Goal: Information Seeking & Learning: Learn about a topic

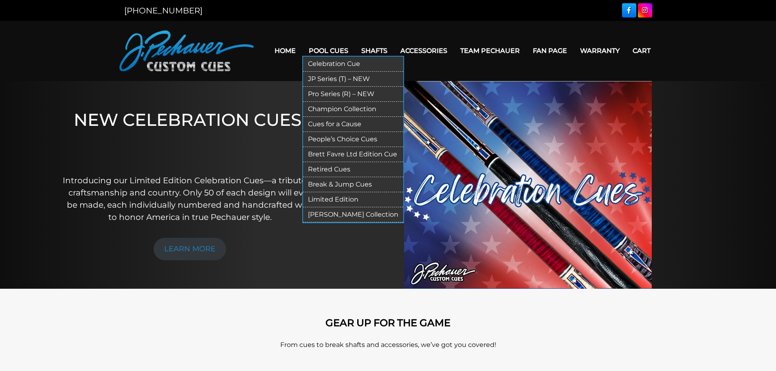
click at [356, 157] on link "Brett Favre Ltd Edition Cue" at bounding box center [353, 154] width 100 height 15
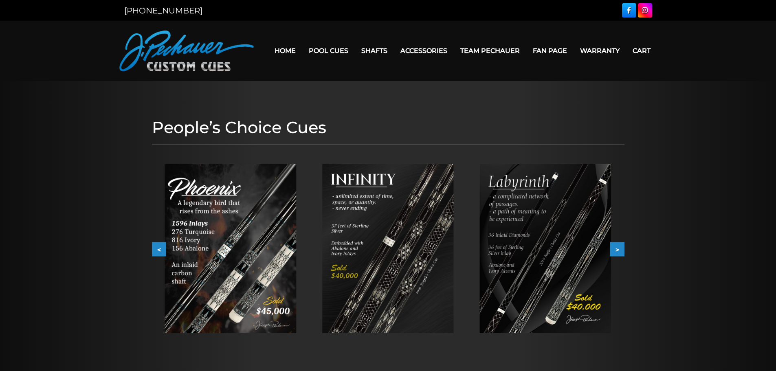
click at [240, 234] on img at bounding box center [231, 248] width 132 height 169
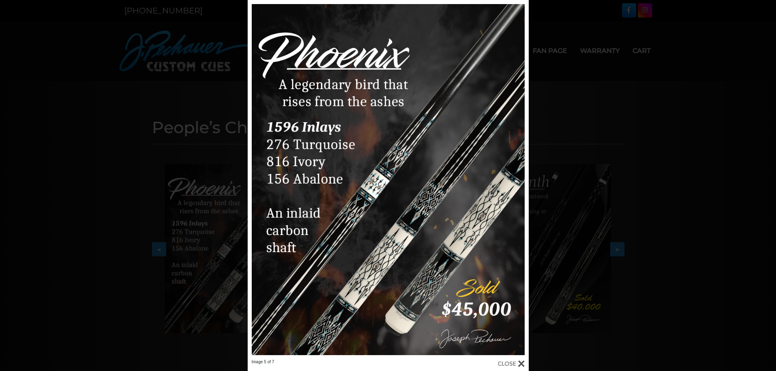
click at [97, 195] on div "Image 5 of 7" at bounding box center [388, 185] width 776 height 371
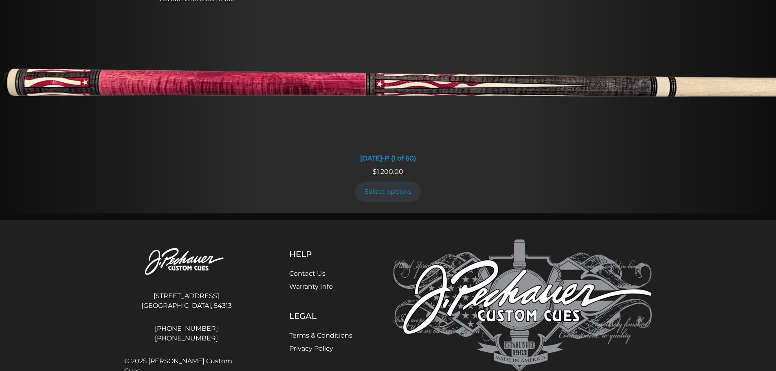
scroll to position [772, 0]
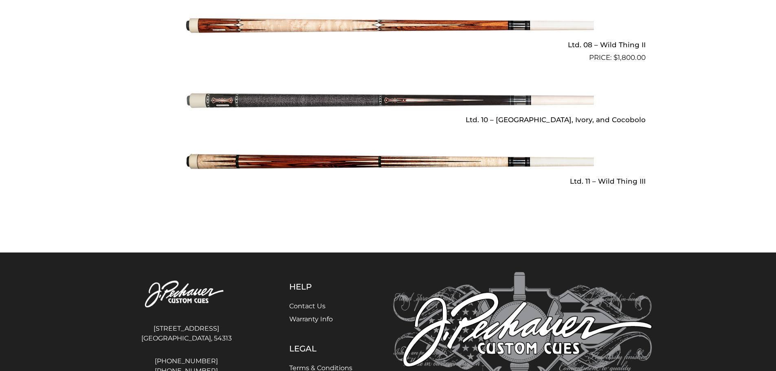
scroll to position [1257, 0]
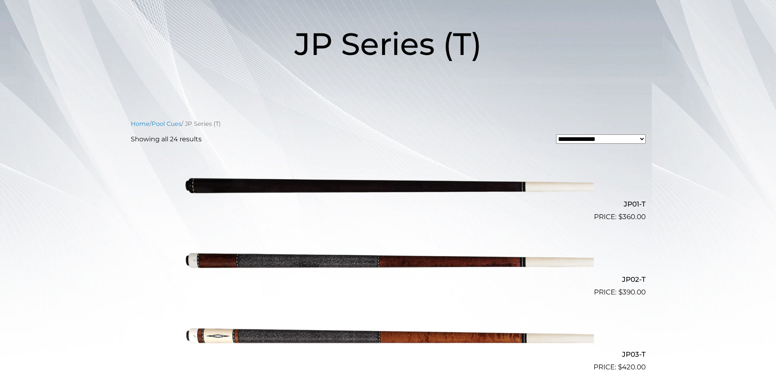
scroll to position [91, 0]
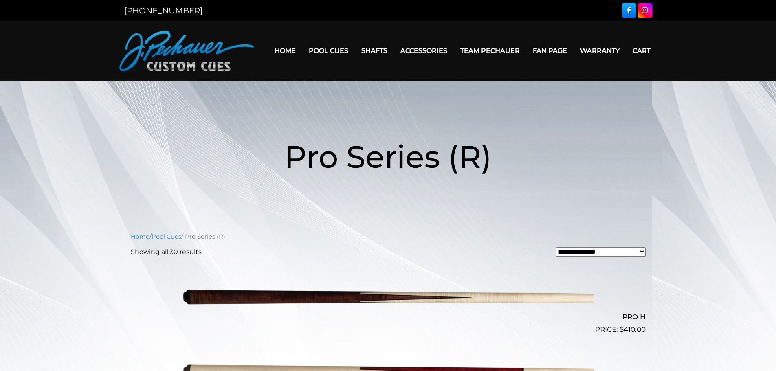
click at [285, 53] on link "Home" at bounding box center [285, 50] width 34 height 21
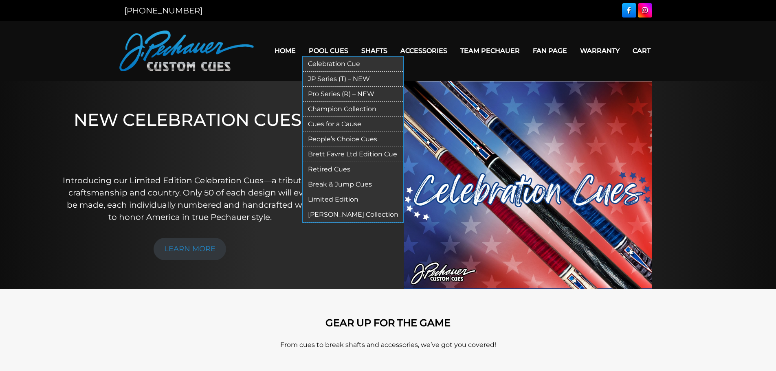
click at [339, 163] on link "Retired Cues" at bounding box center [353, 169] width 100 height 15
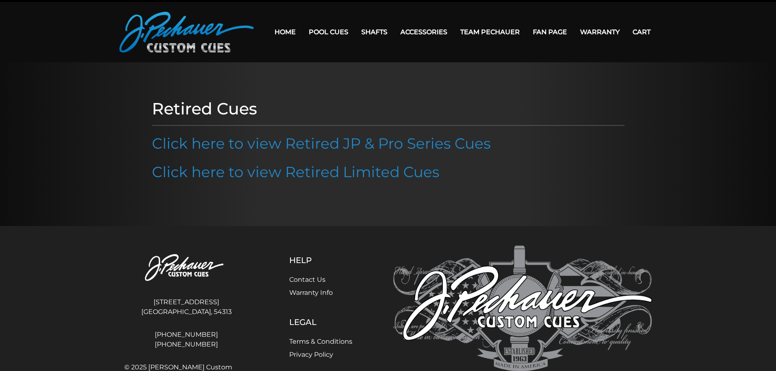
scroll to position [18, 0]
click at [286, 145] on link "Click here to view Retired JP & Pro Series Cues" at bounding box center [321, 144] width 339 height 18
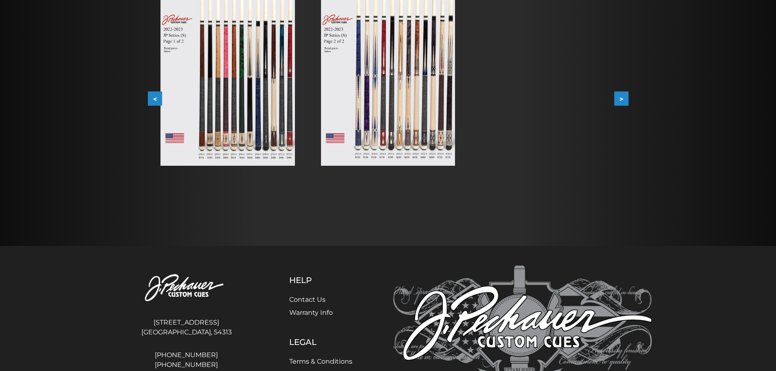
scroll to position [183, 0]
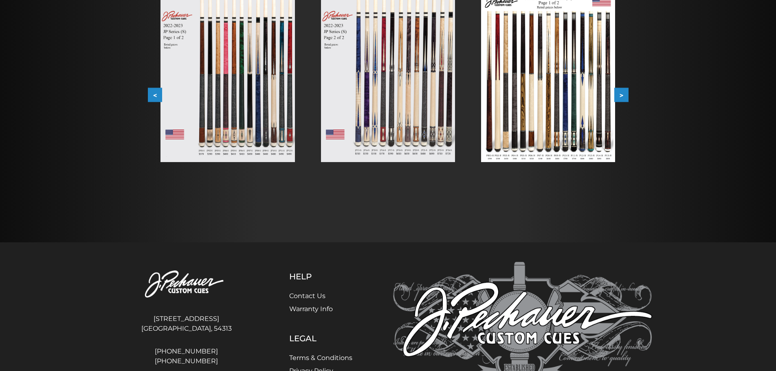
click at [627, 102] on div at bounding box center [548, 77] width 160 height 195
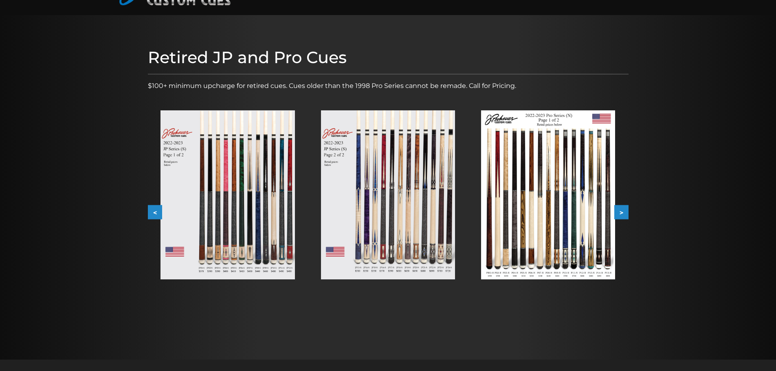
scroll to position [60, 0]
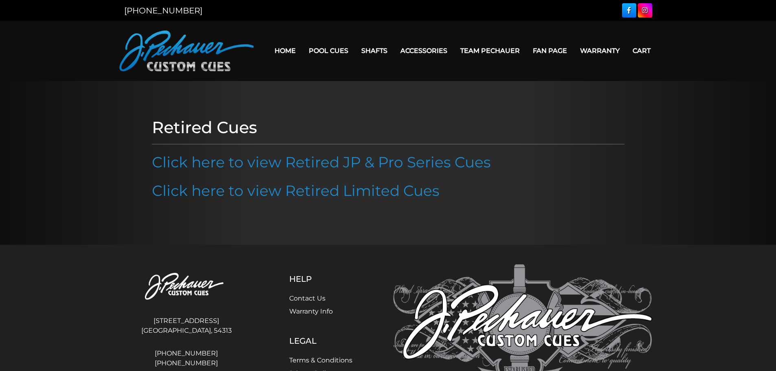
scroll to position [18, 0]
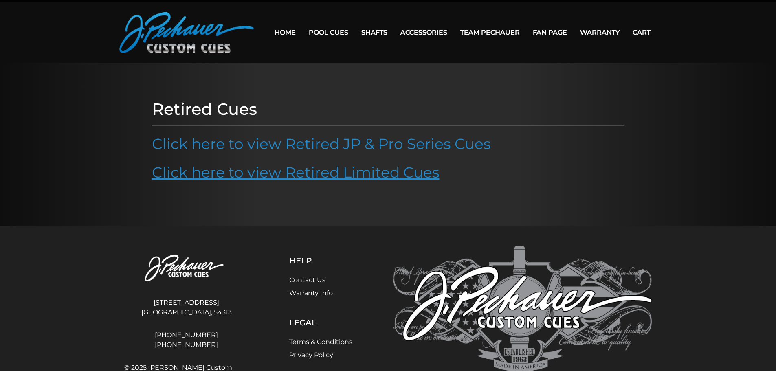
click at [288, 171] on link "Click here to view Retired Limited Cues" at bounding box center [296, 172] width 288 height 18
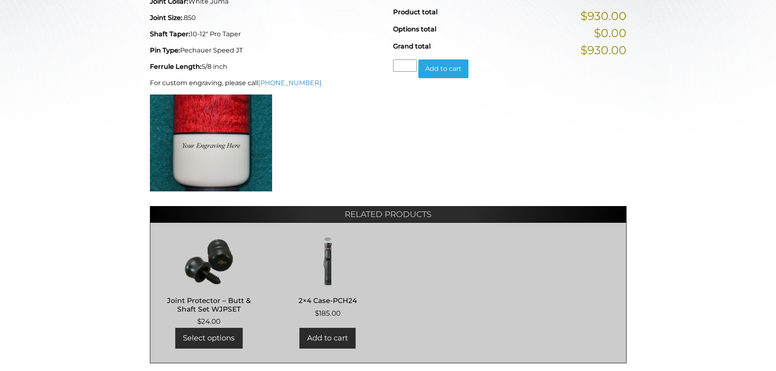
scroll to position [330, 0]
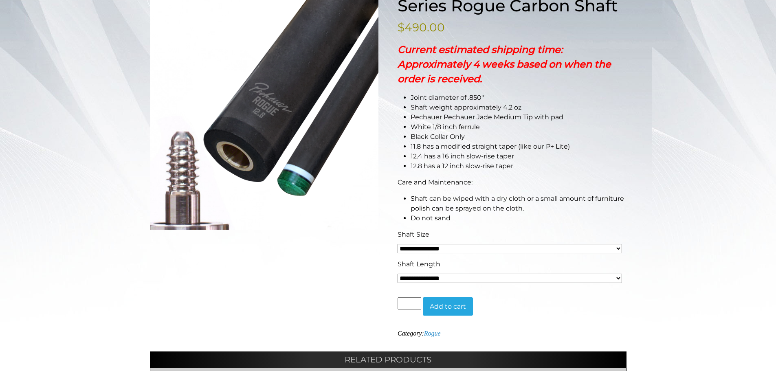
scroll to position [147, 0]
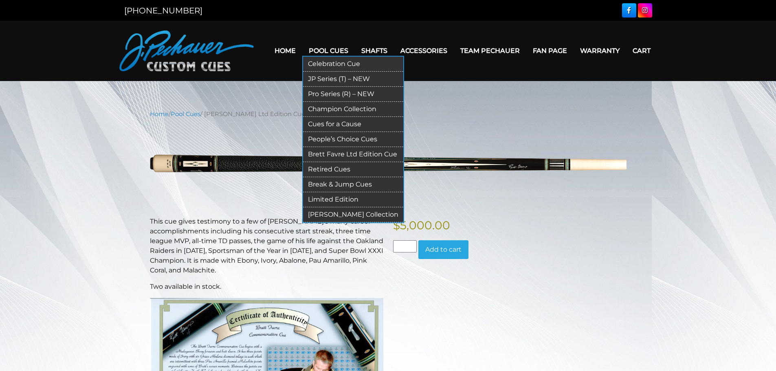
click at [343, 169] on link "Retired Cues" at bounding box center [353, 169] width 100 height 15
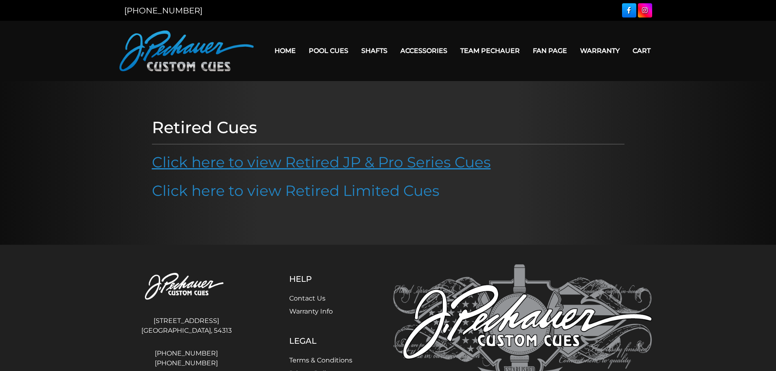
click at [375, 163] on link "Click here to view Retired JP & Pro Series Cues" at bounding box center [321, 162] width 339 height 18
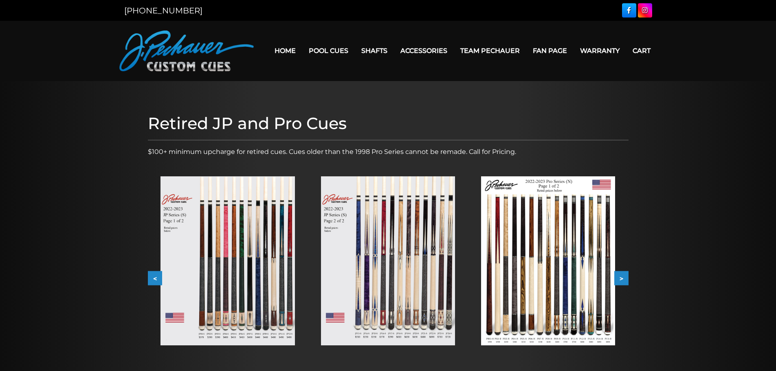
click at [380, 284] on img at bounding box center [388, 260] width 134 height 169
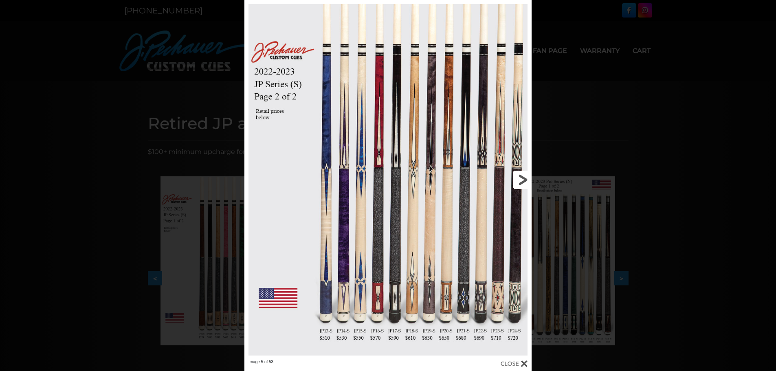
click at [529, 181] on link at bounding box center [466, 179] width 129 height 359
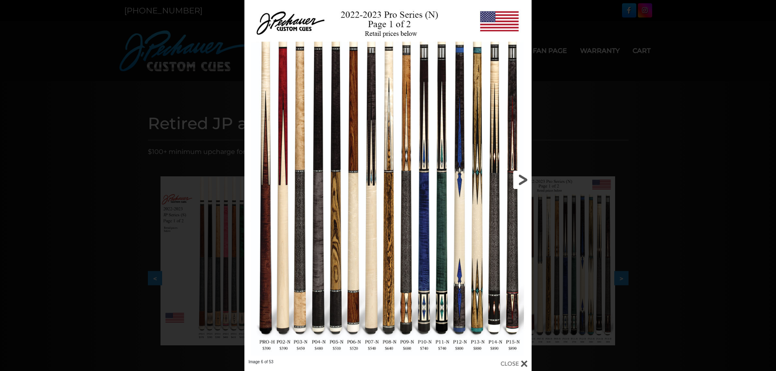
click at [520, 182] on link at bounding box center [466, 179] width 129 height 359
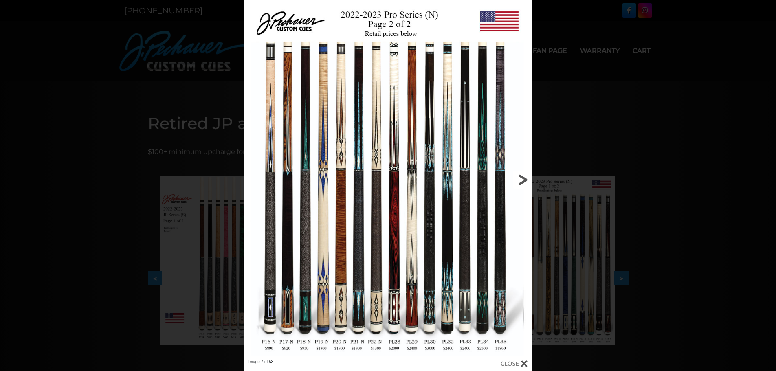
click at [524, 176] on link at bounding box center [466, 179] width 129 height 359
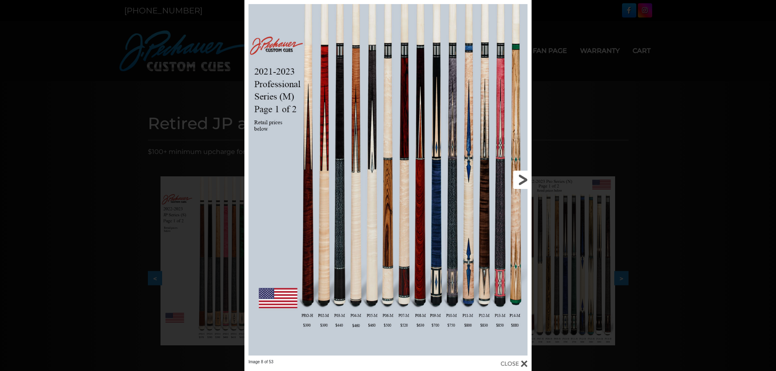
click at [520, 180] on link at bounding box center [466, 179] width 129 height 359
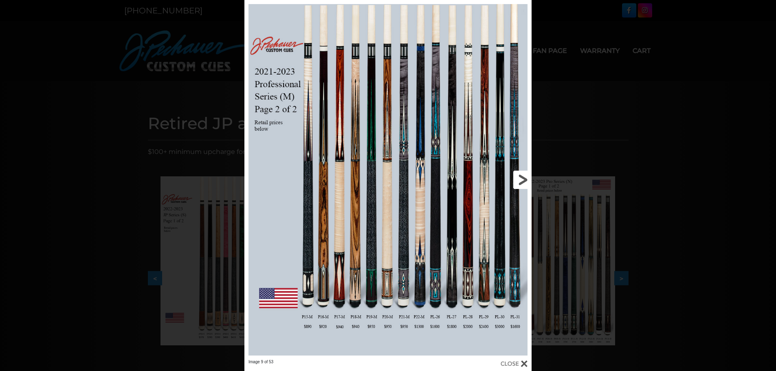
click at [519, 178] on link at bounding box center [466, 179] width 129 height 359
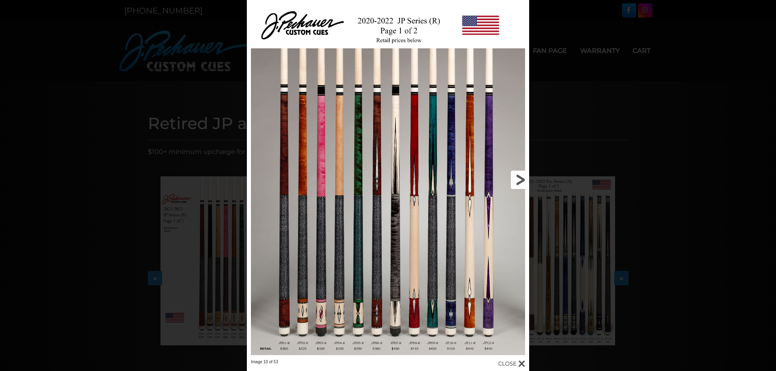
click at [519, 178] on link at bounding box center [465, 179] width 127 height 359
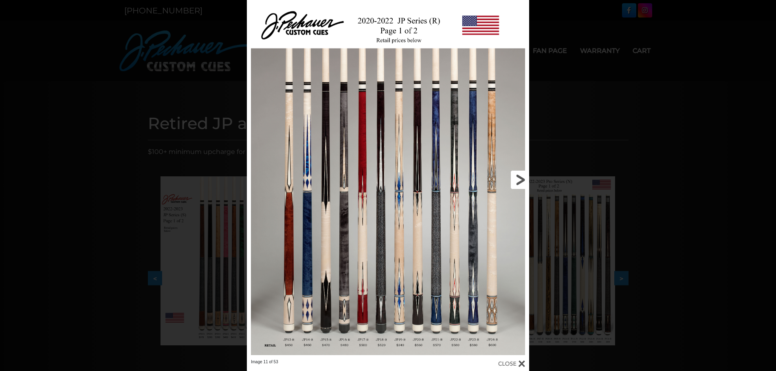
click at [519, 178] on link at bounding box center [465, 179] width 127 height 359
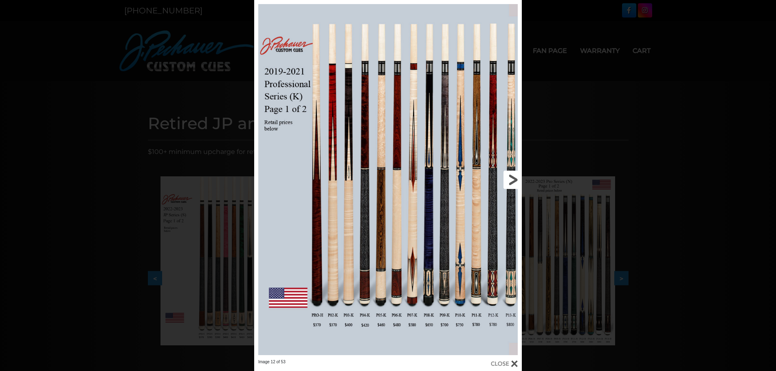
click at [518, 179] on link at bounding box center [461, 179] width 121 height 359
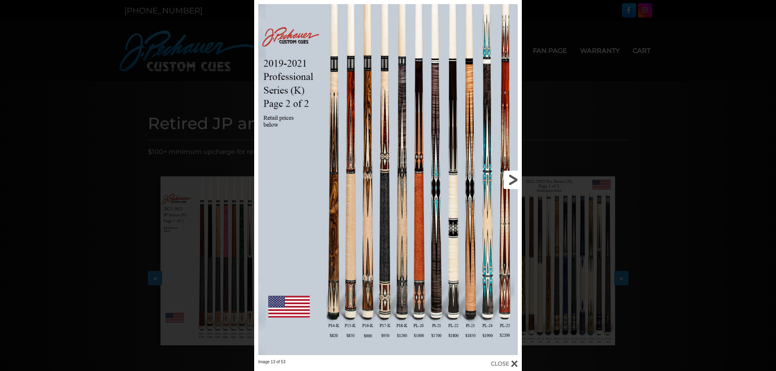
click at [518, 179] on link at bounding box center [461, 179] width 121 height 359
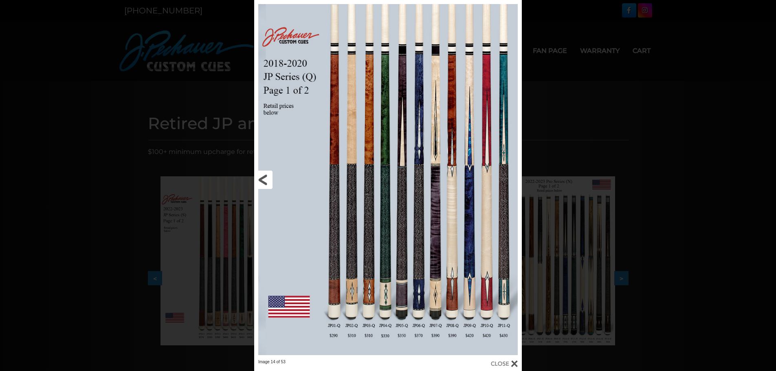
click at [260, 178] on link at bounding box center [314, 179] width 121 height 359
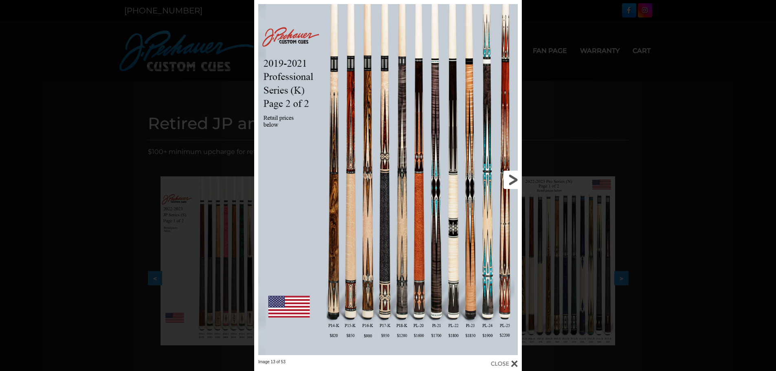
click at [512, 187] on link at bounding box center [461, 179] width 121 height 359
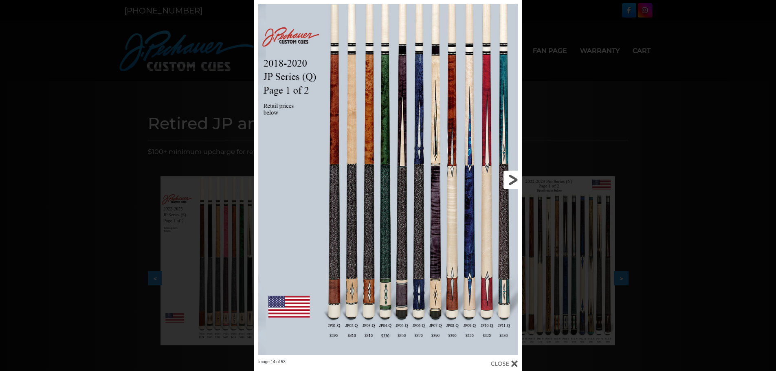
click at [510, 188] on link at bounding box center [461, 179] width 121 height 359
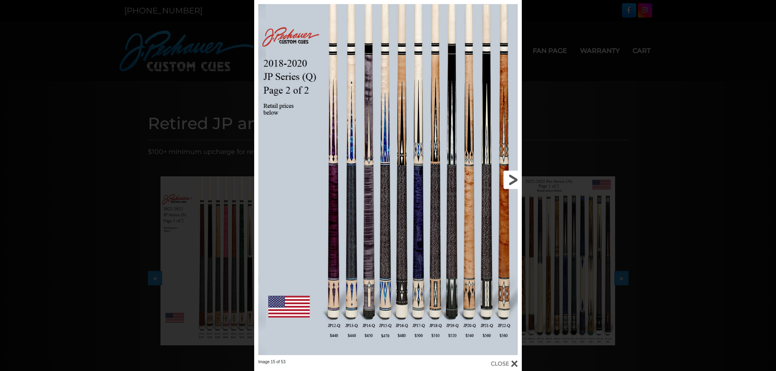
click at [517, 177] on link at bounding box center [461, 179] width 121 height 359
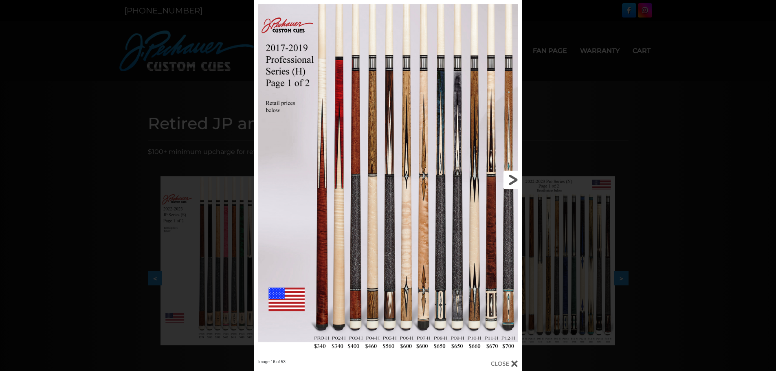
click at [517, 177] on link at bounding box center [461, 179] width 121 height 359
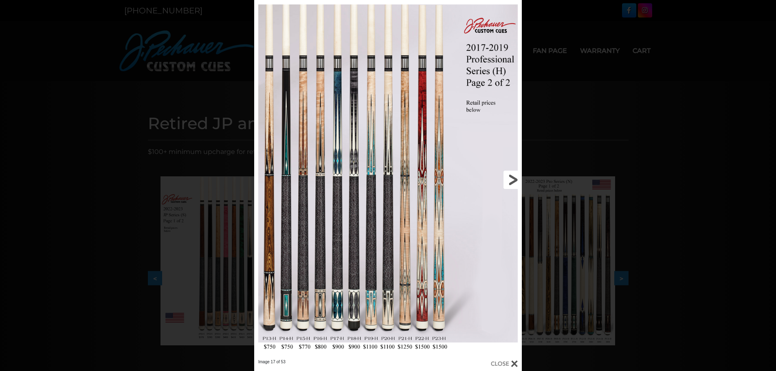
click at [515, 178] on link at bounding box center [461, 179] width 121 height 359
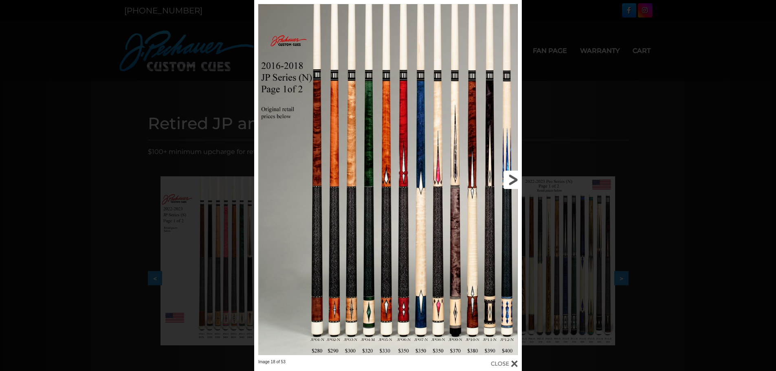
click at [515, 178] on link at bounding box center [461, 179] width 121 height 359
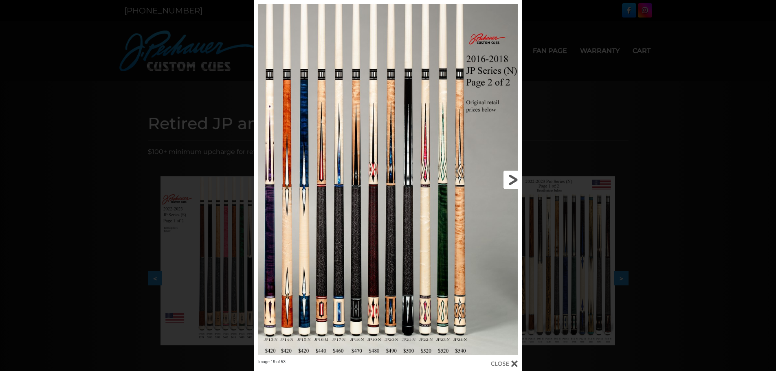
click at [515, 178] on link at bounding box center [461, 179] width 121 height 359
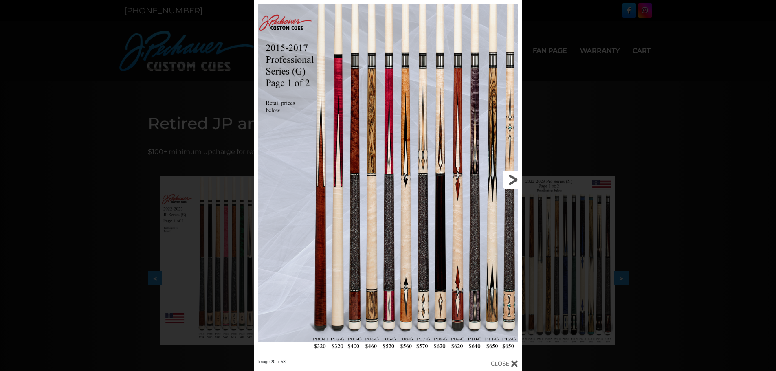
click at [515, 178] on link at bounding box center [461, 179] width 121 height 359
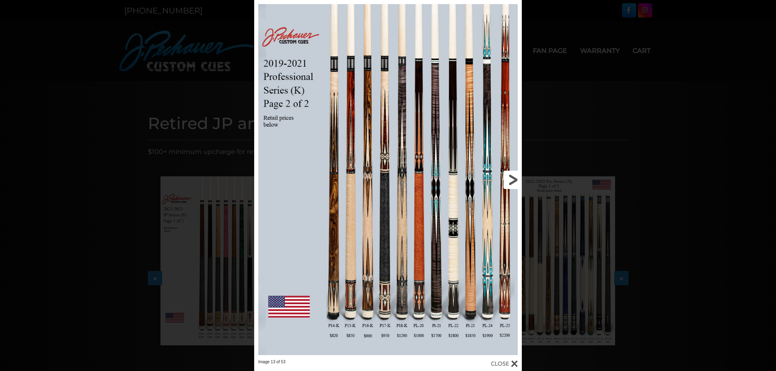
click at [510, 178] on link at bounding box center [461, 179] width 121 height 359
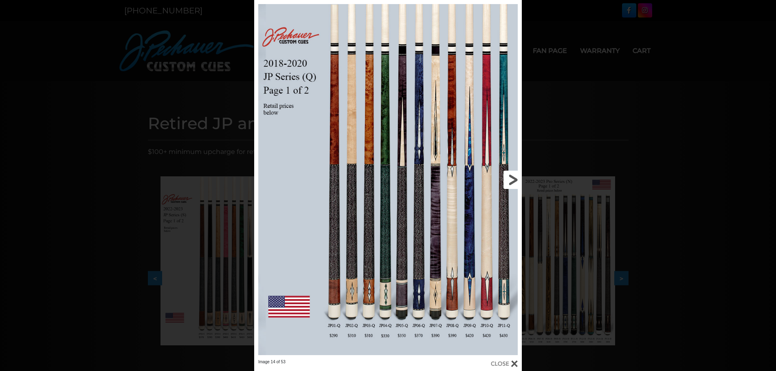
click at [510, 178] on link at bounding box center [461, 179] width 121 height 359
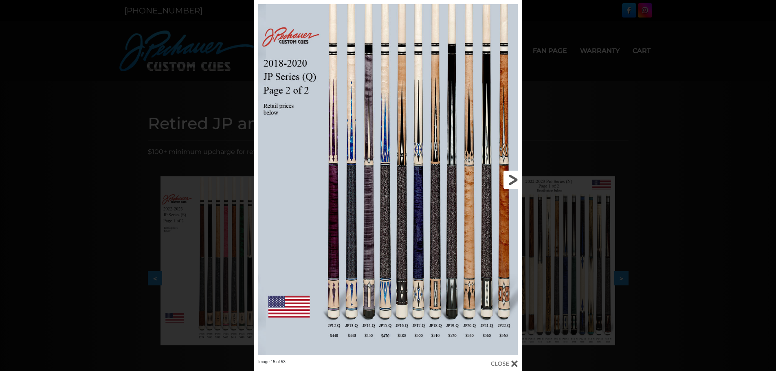
click at [510, 178] on link at bounding box center [461, 179] width 121 height 359
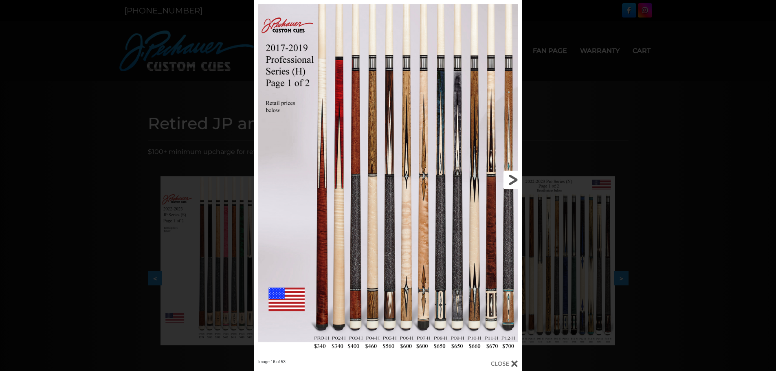
click at [510, 178] on link at bounding box center [461, 179] width 121 height 359
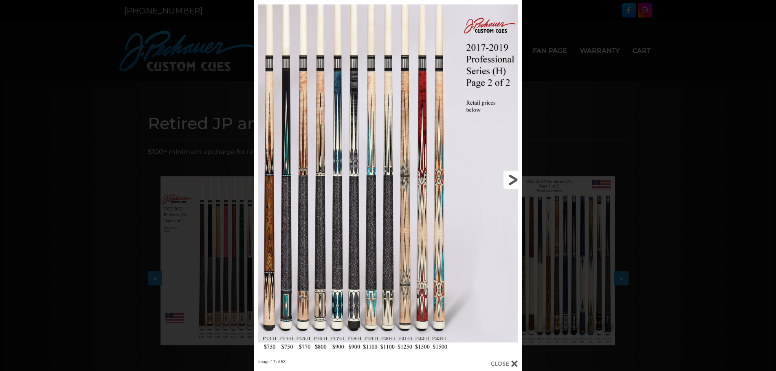
click at [510, 178] on link at bounding box center [461, 179] width 121 height 359
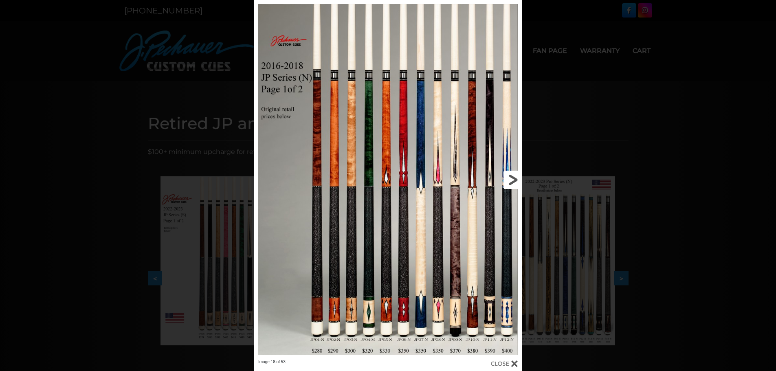
click at [510, 178] on link at bounding box center [461, 179] width 121 height 359
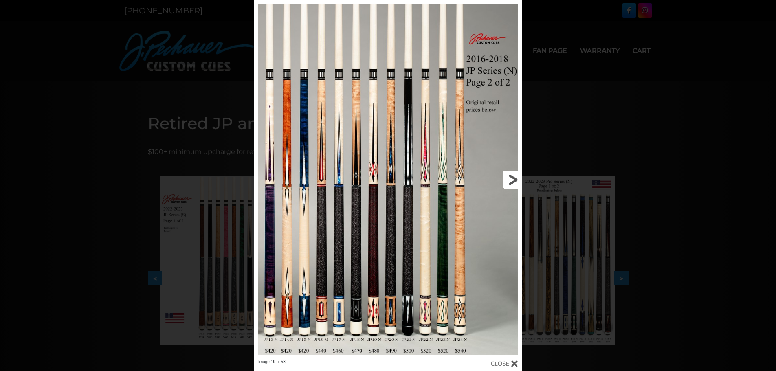
click at [510, 178] on link at bounding box center [461, 179] width 121 height 359
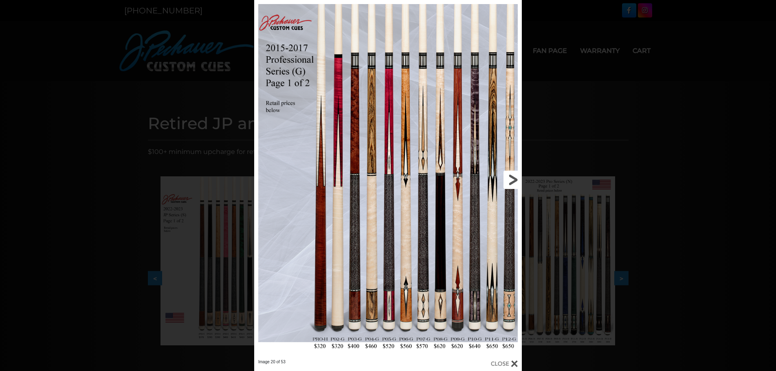
click at [510, 178] on link at bounding box center [461, 179] width 121 height 359
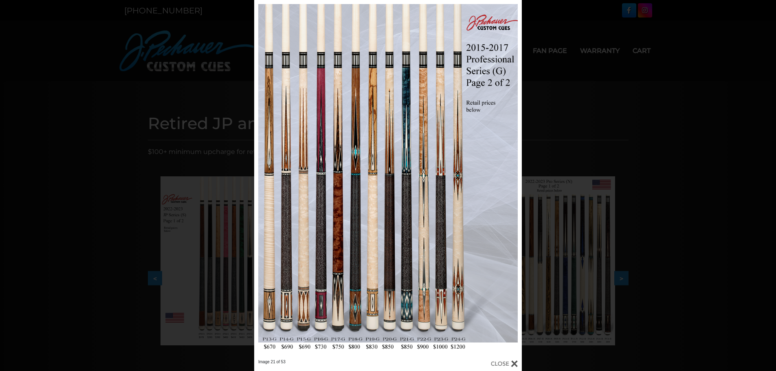
click at [633, 113] on div "Image 21 of 53" at bounding box center [388, 185] width 776 height 371
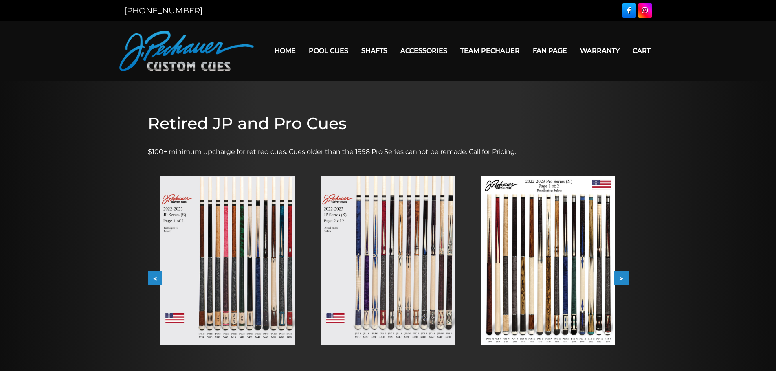
click at [522, 241] on img at bounding box center [548, 260] width 134 height 169
